Goal: Information Seeking & Learning: Learn about a topic

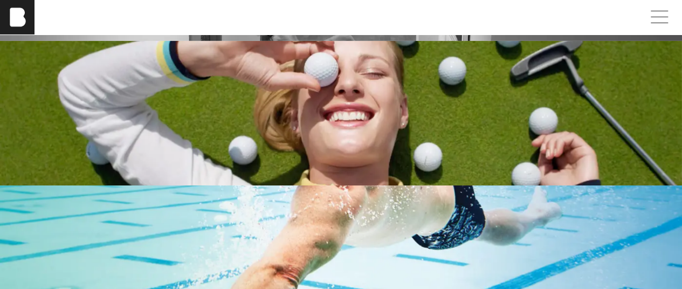
scroll to position [1833, 0]
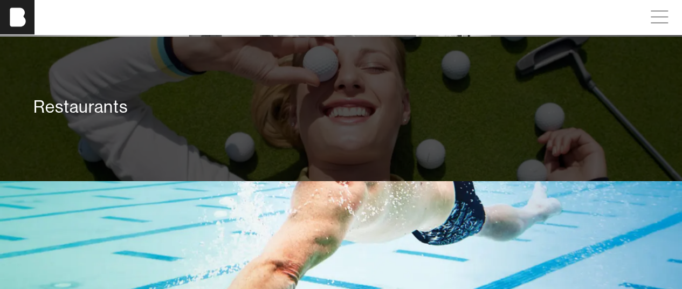
click at [112, 112] on div "Restaurants" at bounding box center [340, 107] width 615 height 22
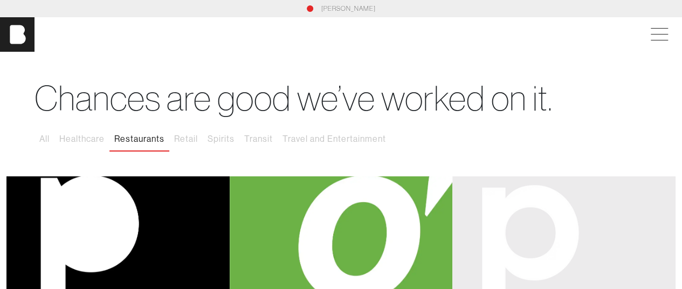
click at [139, 138] on button "Restaurants" at bounding box center [139, 139] width 60 height 23
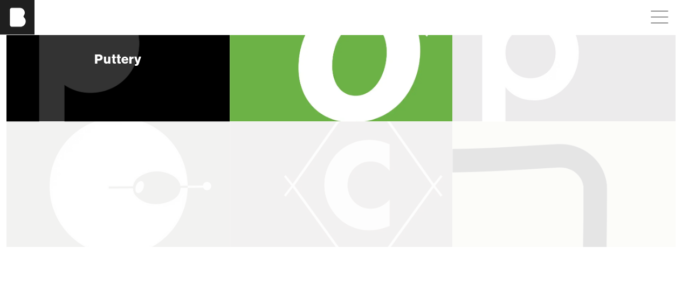
scroll to position [270, 0]
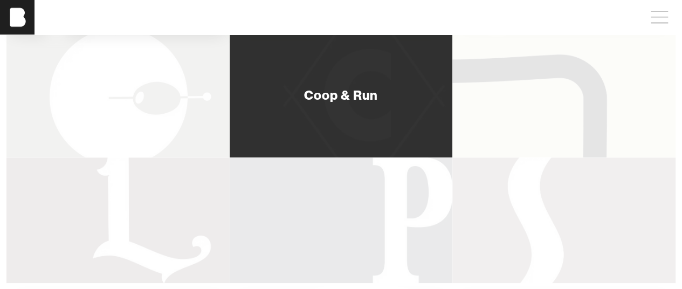
click at [389, 118] on div "Coop & Run" at bounding box center [341, 95] width 223 height 126
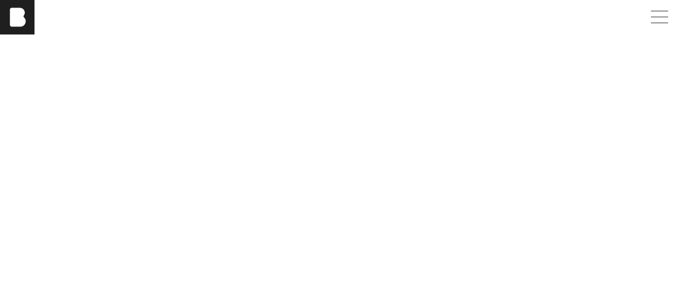
scroll to position [1941, 0]
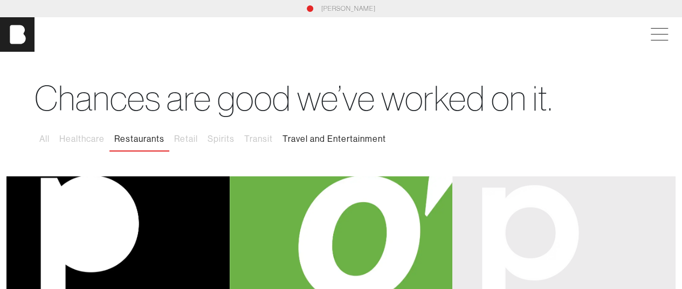
click at [303, 140] on button "Travel and Entertainment" at bounding box center [334, 139] width 113 height 23
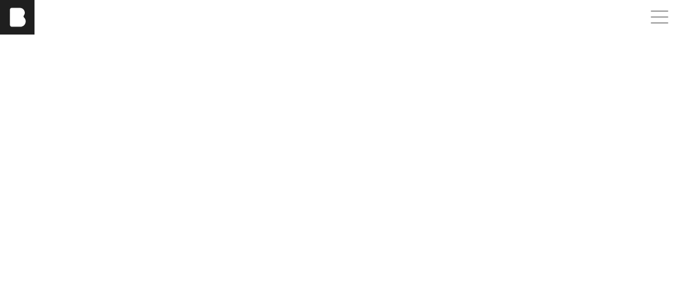
scroll to position [162, 0]
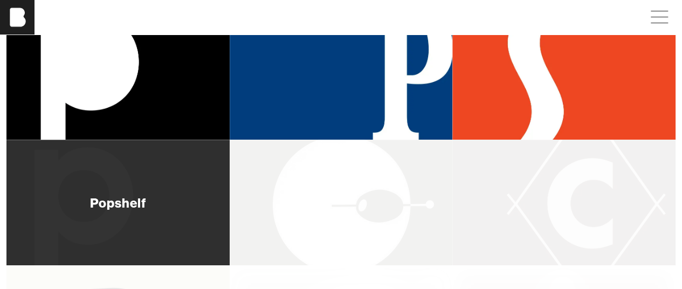
click at [107, 209] on div "Popshelf" at bounding box center [118, 202] width 57 height 13
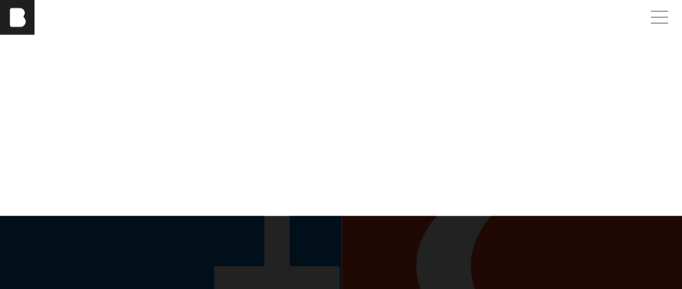
scroll to position [3181, 0]
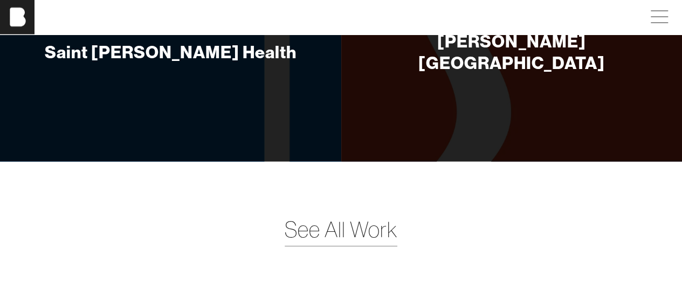
click at [325, 233] on span "See All Work" at bounding box center [341, 230] width 113 height 32
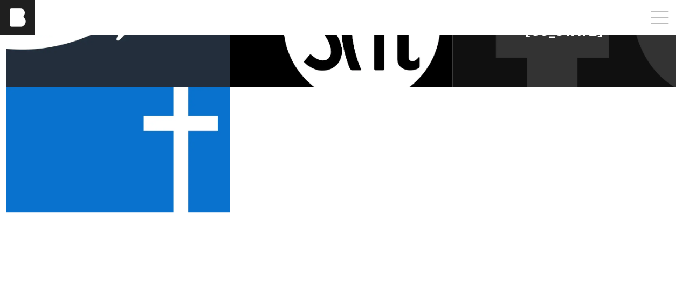
scroll to position [593, 0]
